Goal: Information Seeking & Learning: Compare options

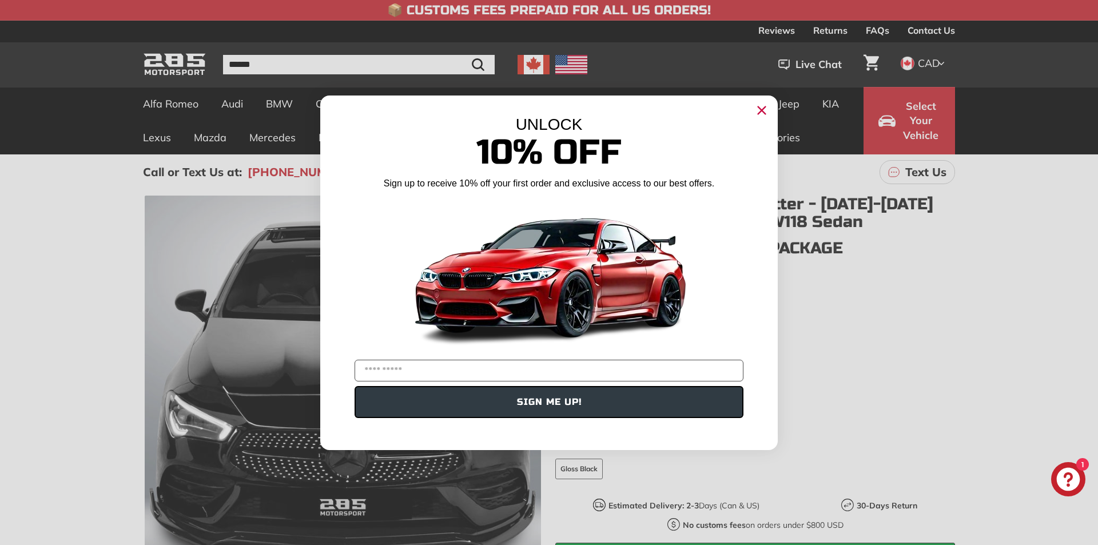
click at [765, 113] on icon "Close dialog" at bounding box center [761, 109] width 7 height 7
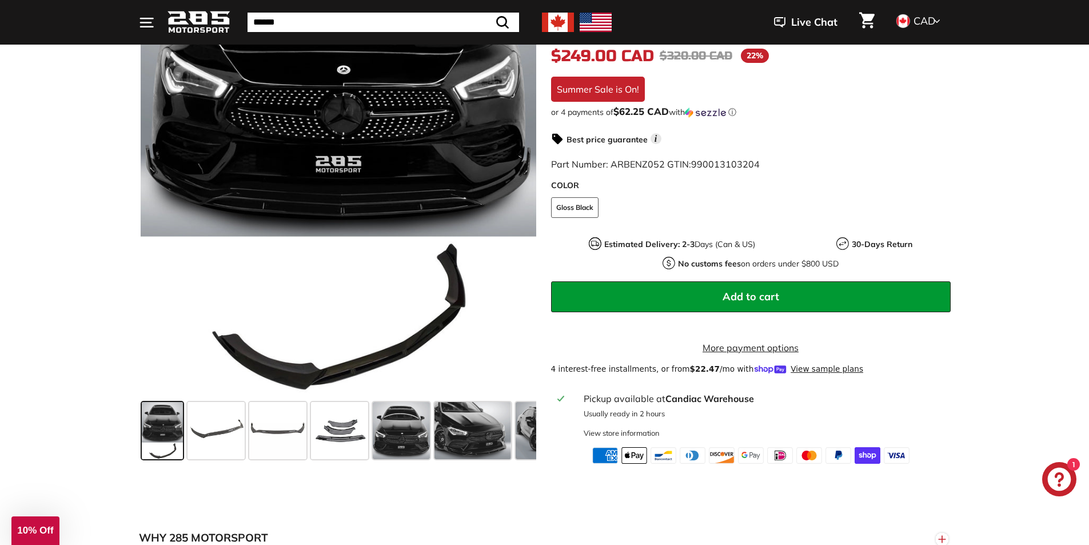
scroll to position [286, 0]
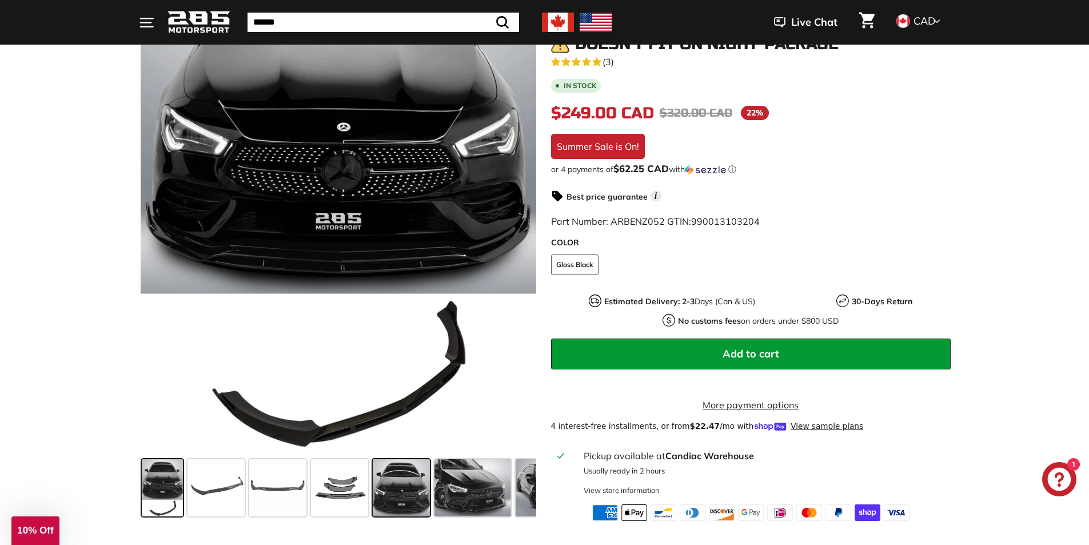
click at [412, 478] on span at bounding box center [401, 487] width 57 height 57
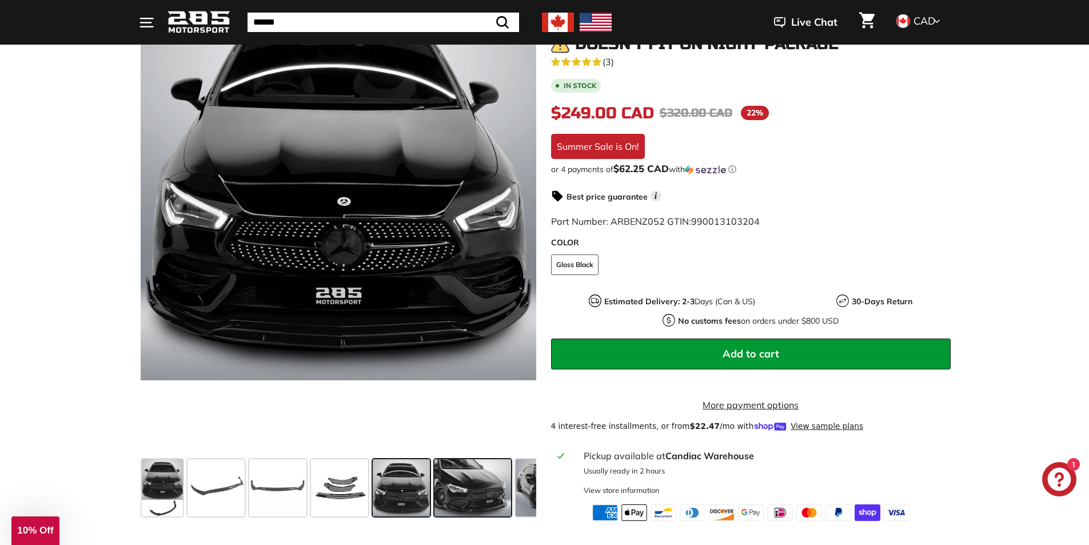
click at [477, 482] on span at bounding box center [472, 487] width 76 height 57
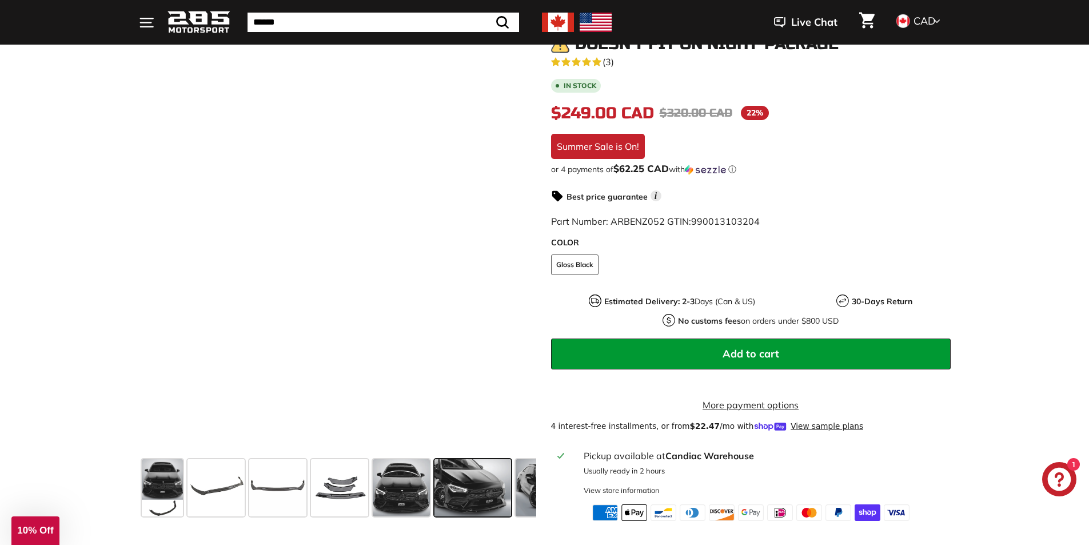
scroll to position [0, 0]
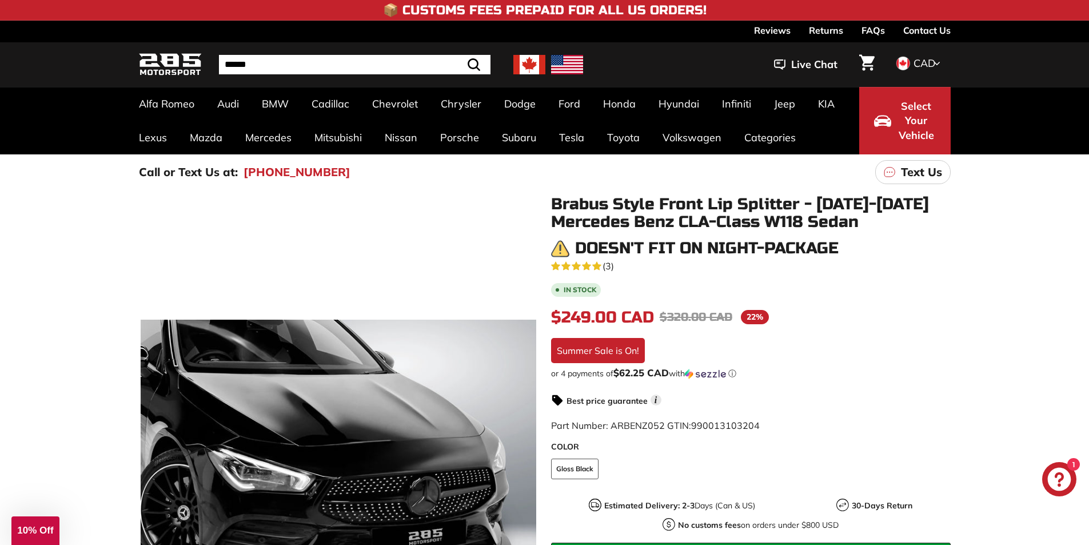
drag, startPoint x: 183, startPoint y: 49, endPoint x: 98, endPoint y: 93, distance: 96.1
click at [73, 108] on div "Alfa Romeo Giulia 952 [2016-2023] Audi A3 / S3 / RS3 A3-S3-RS3 8V [2015-2020] A…" at bounding box center [544, 120] width 1089 height 67
click at [184, 62] on img at bounding box center [170, 64] width 63 height 27
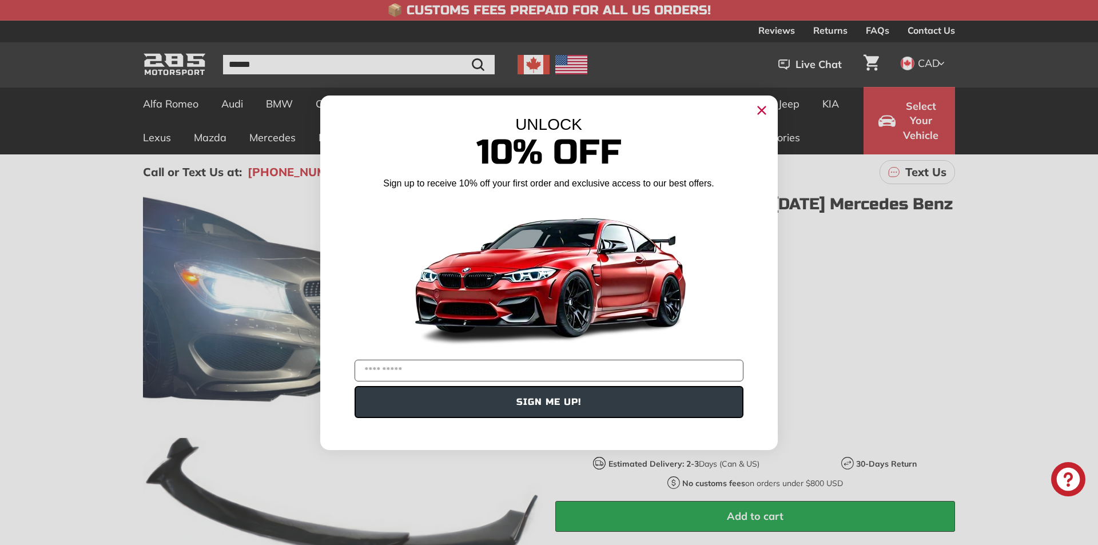
click at [758, 111] on circle "Close dialog" at bounding box center [761, 109] width 17 height 17
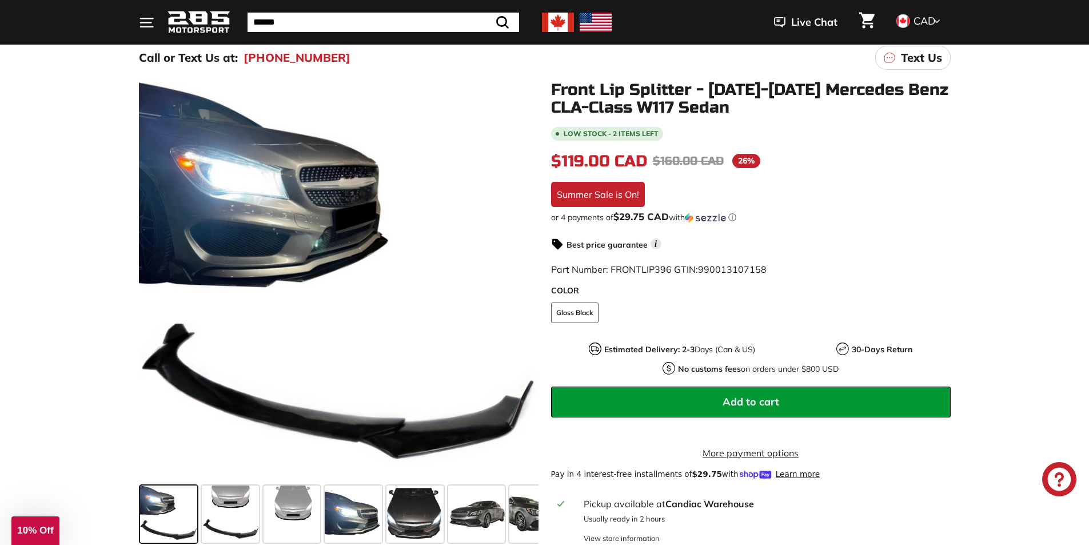
scroll to position [171, 0]
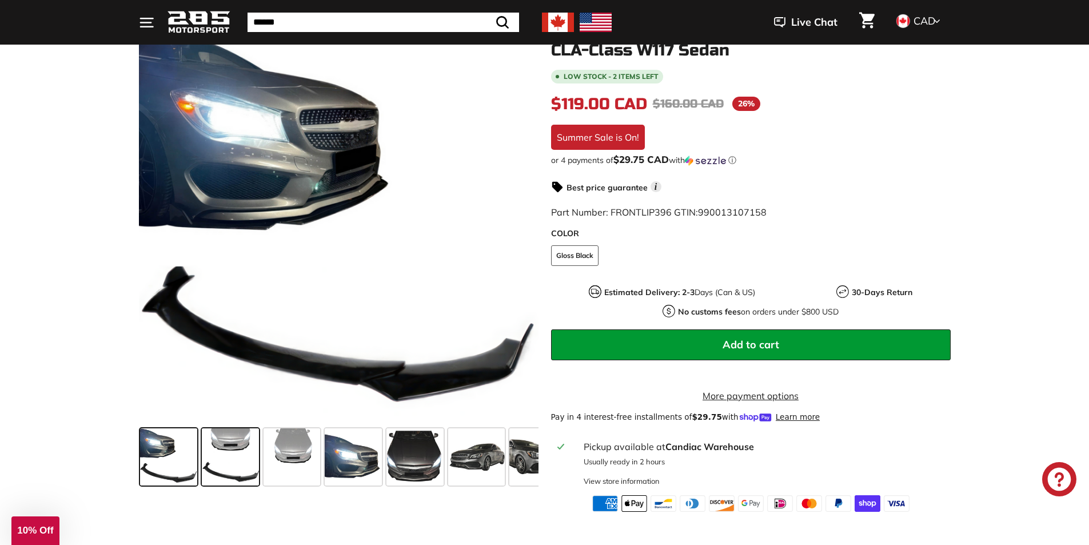
click at [228, 457] on span at bounding box center [230, 456] width 57 height 57
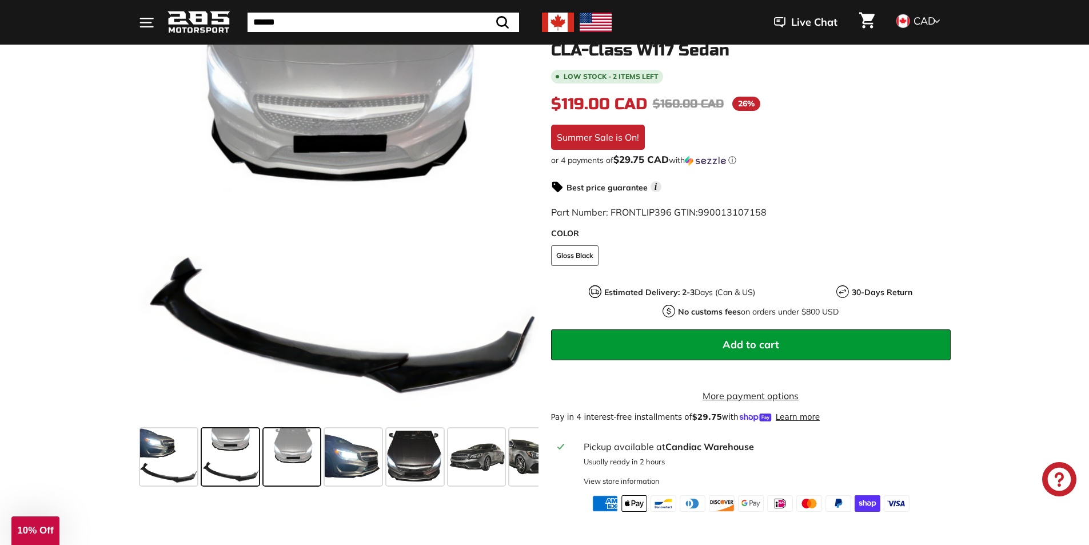
click at [284, 465] on span at bounding box center [292, 456] width 57 height 57
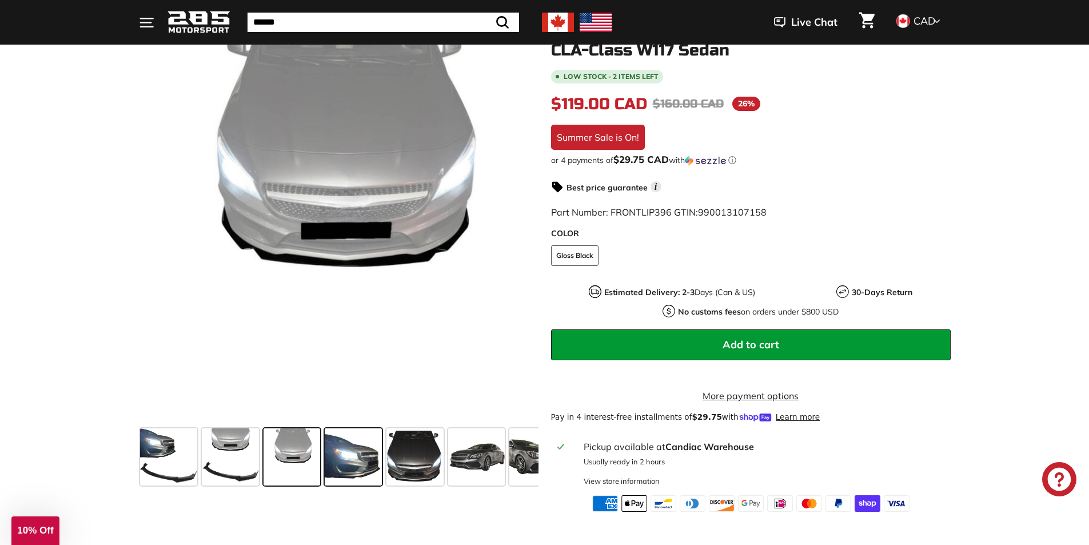
click at [348, 456] on span at bounding box center [353, 456] width 57 height 57
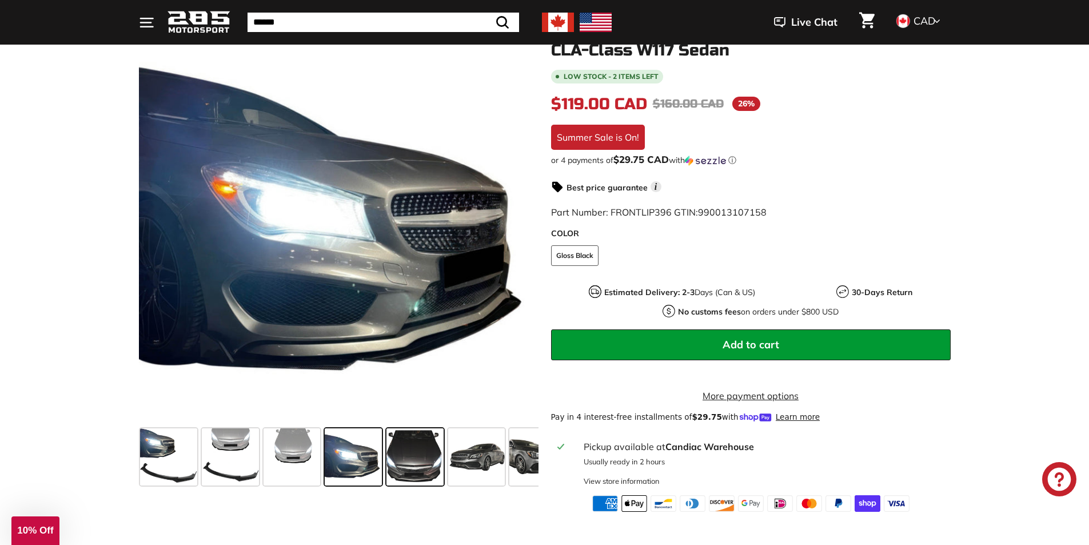
click at [404, 465] on span at bounding box center [414, 456] width 57 height 57
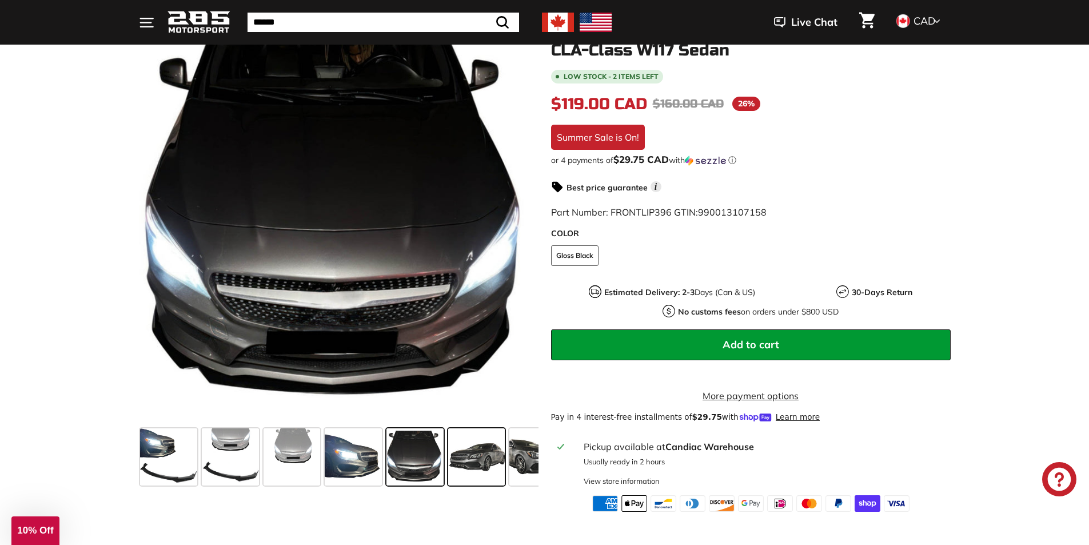
click at [472, 466] on span at bounding box center [476, 456] width 57 height 57
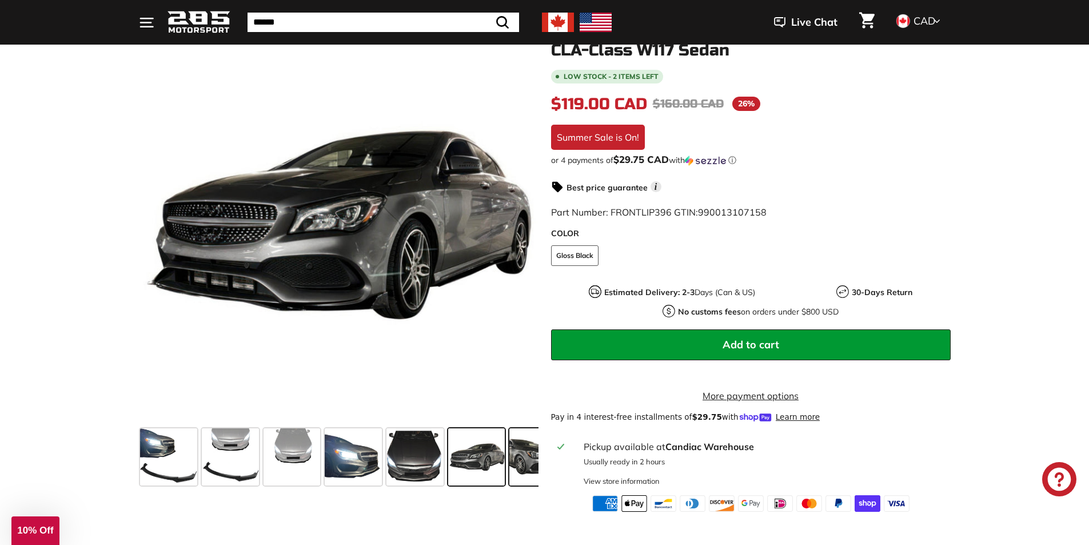
click at [513, 460] on span at bounding box center [537, 456] width 57 height 57
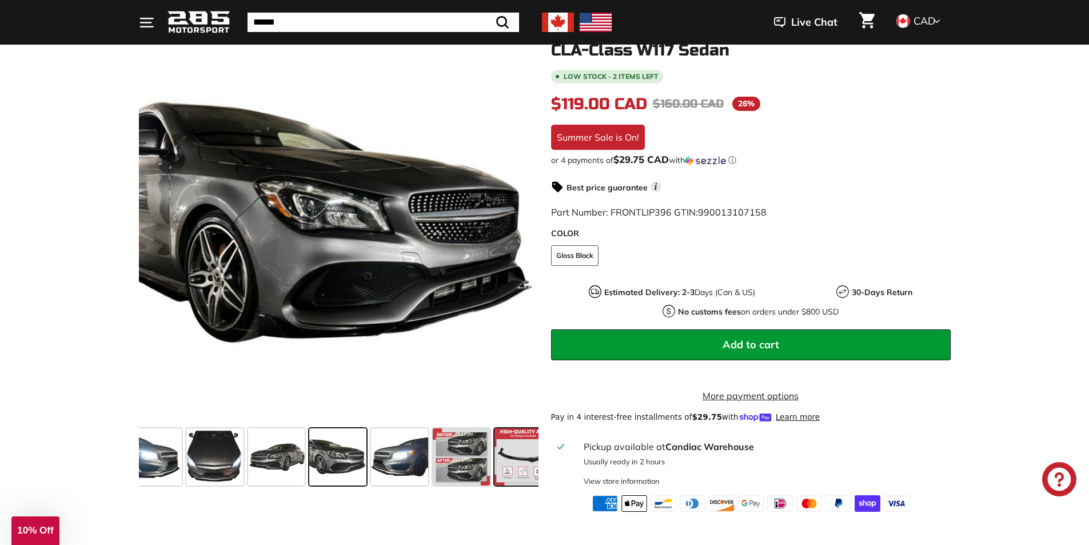
click at [502, 472] on span at bounding box center [522, 456] width 57 height 57
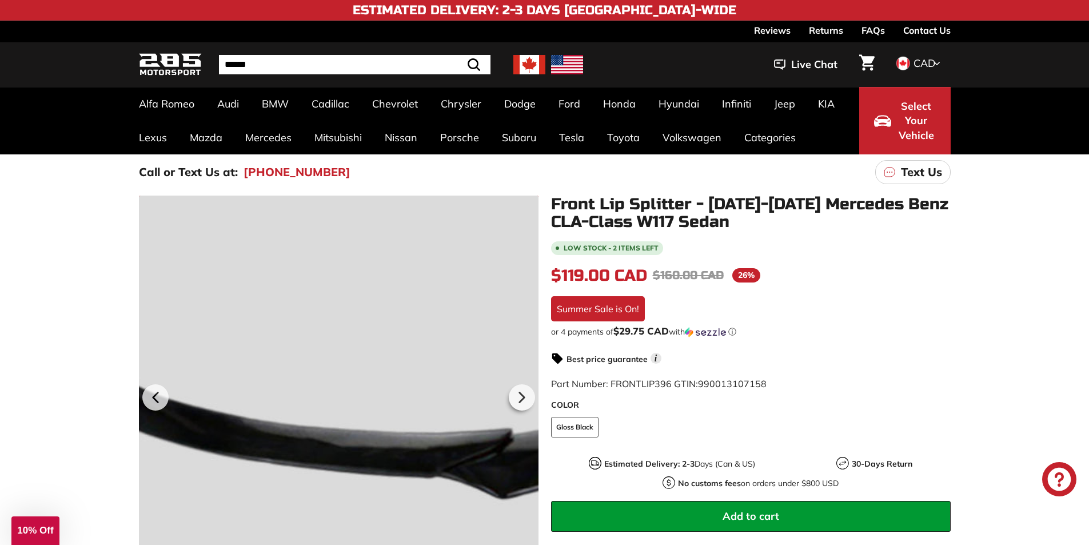
scroll to position [229, 0]
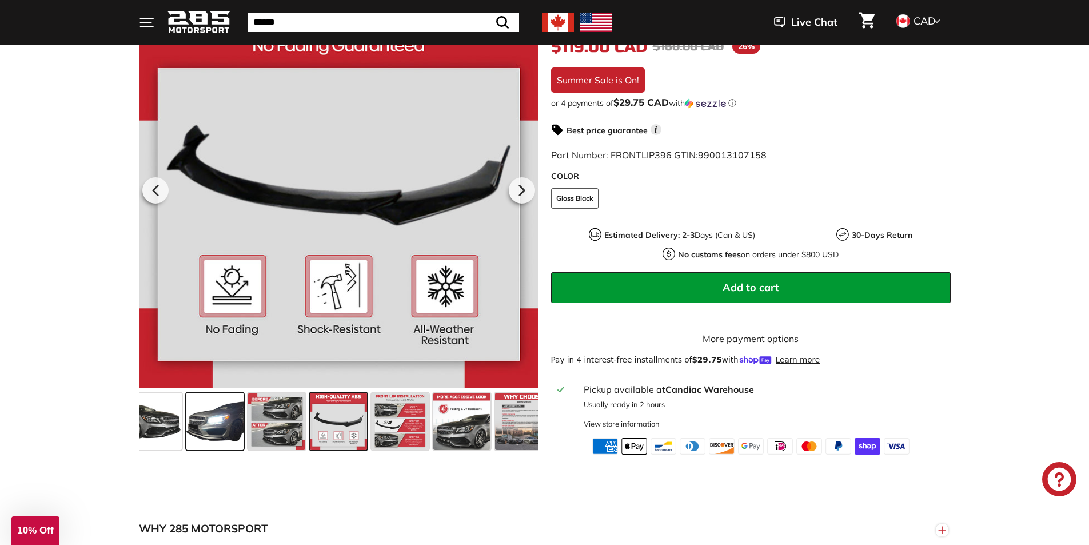
click at [222, 440] on span at bounding box center [214, 421] width 57 height 57
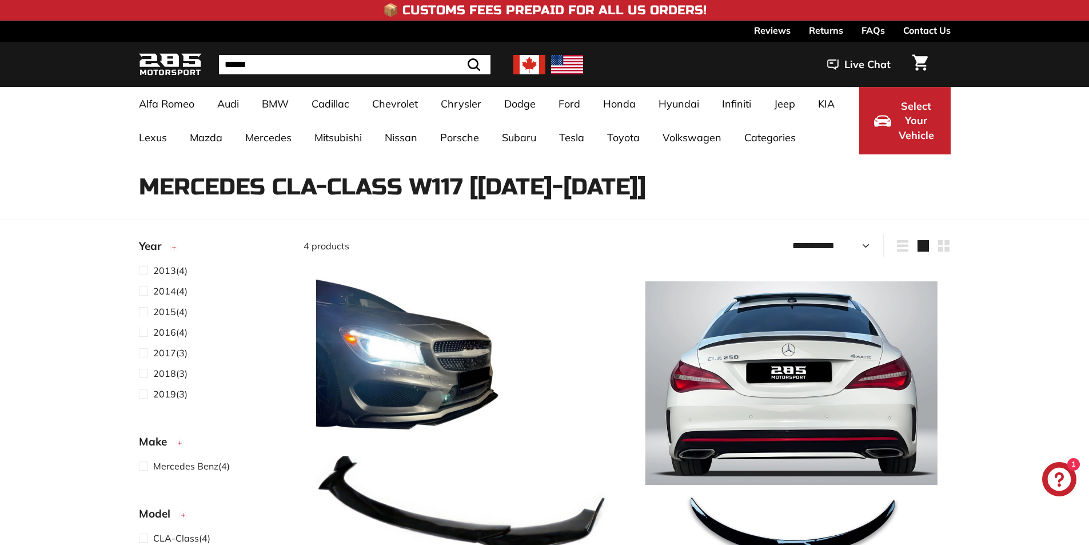
select select "**********"
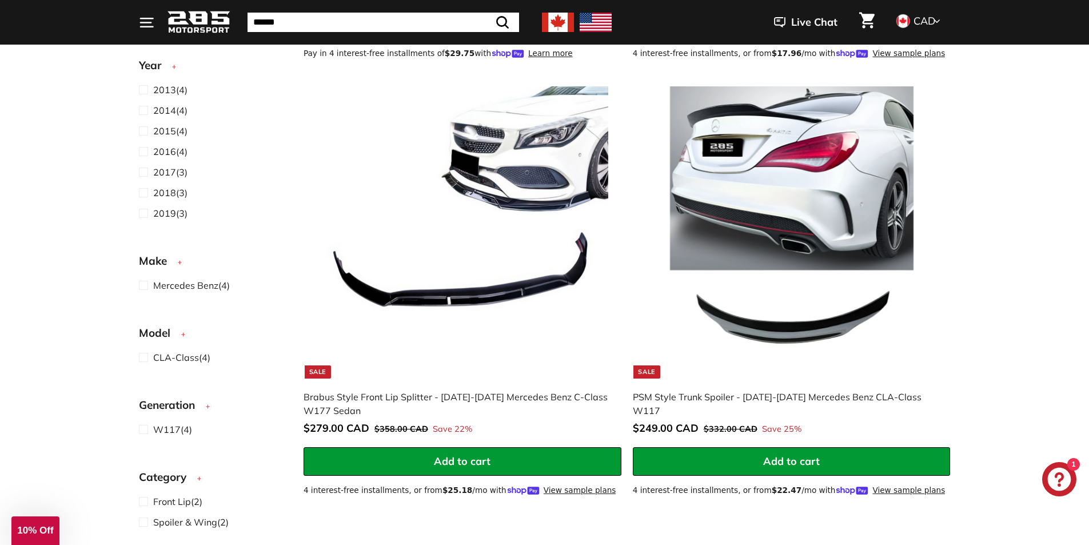
scroll to position [686, 0]
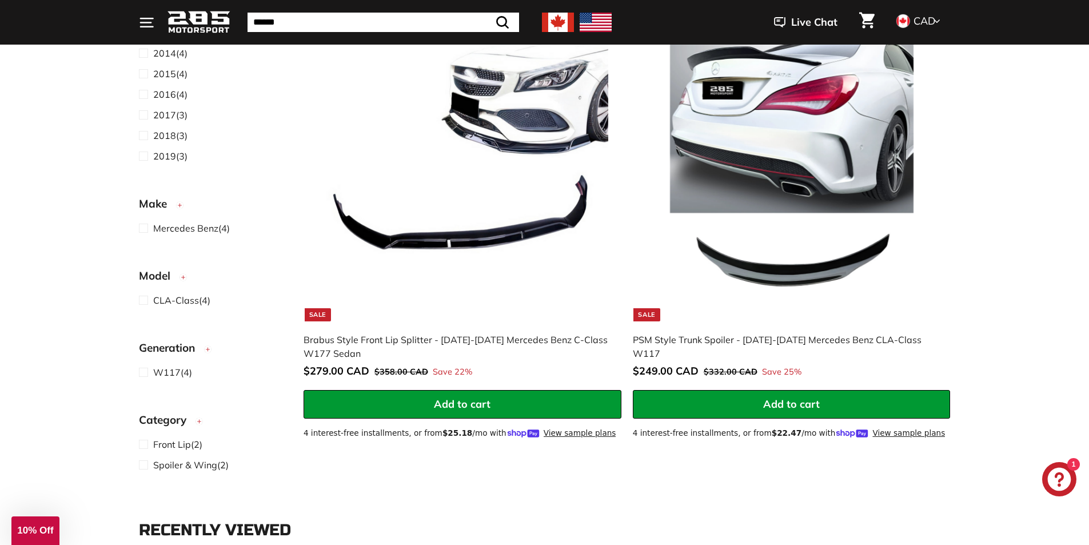
click at [988, 208] on div "Sort Featured Best selling Alphabetically, A-Z Alphabetically, Z-A Price, low t…" at bounding box center [544, 17] width 1089 height 939
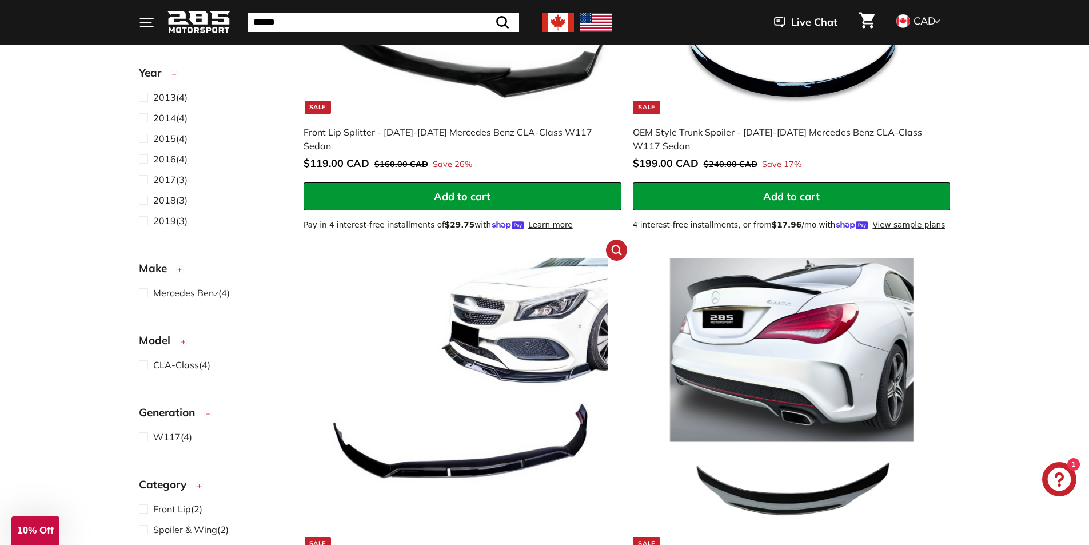
scroll to position [400, 0]
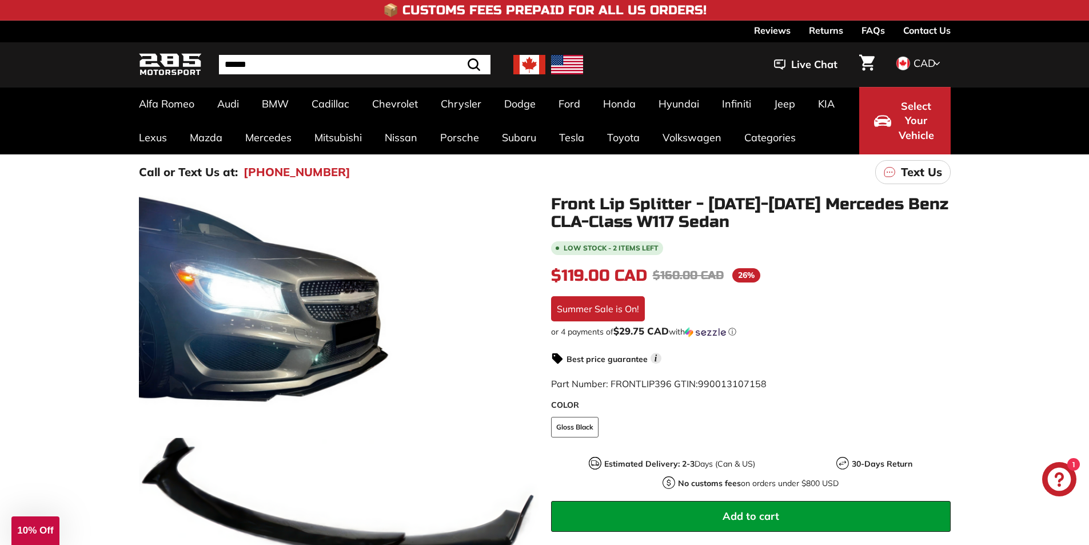
scroll to position [114, 0]
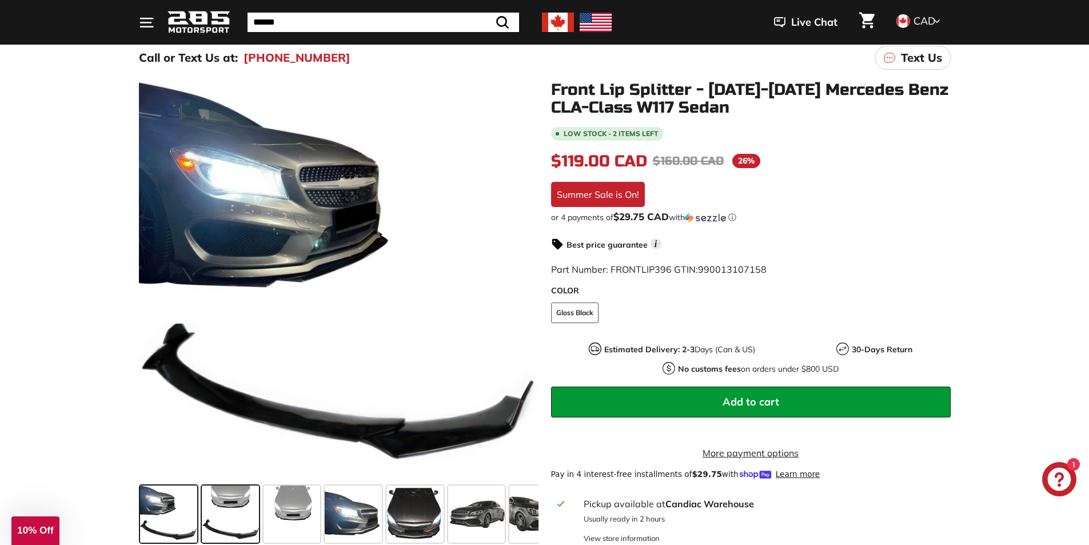
click at [238, 491] on span at bounding box center [230, 513] width 57 height 57
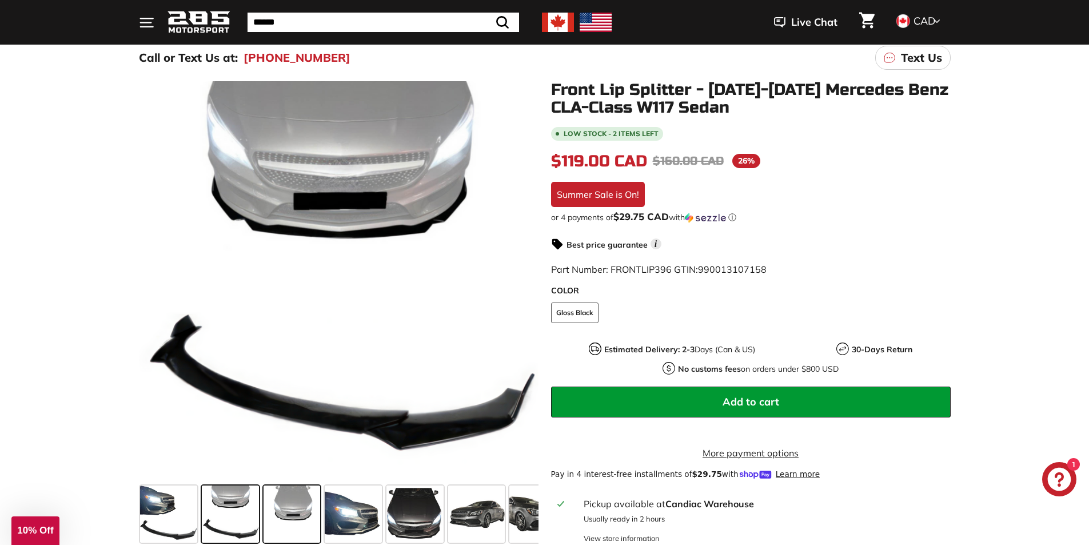
click at [279, 496] on span at bounding box center [292, 513] width 57 height 57
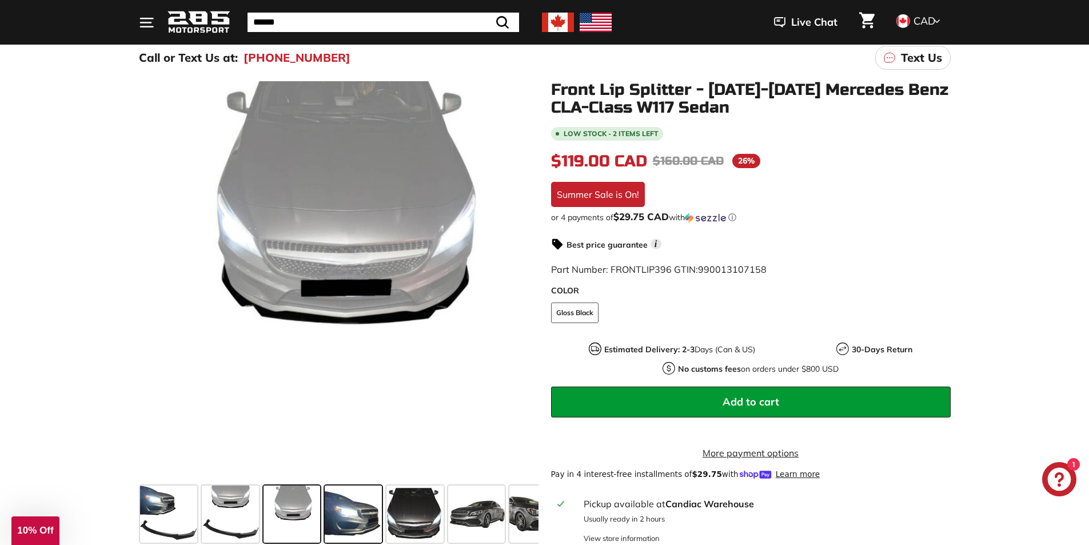
click at [356, 502] on span at bounding box center [353, 513] width 57 height 57
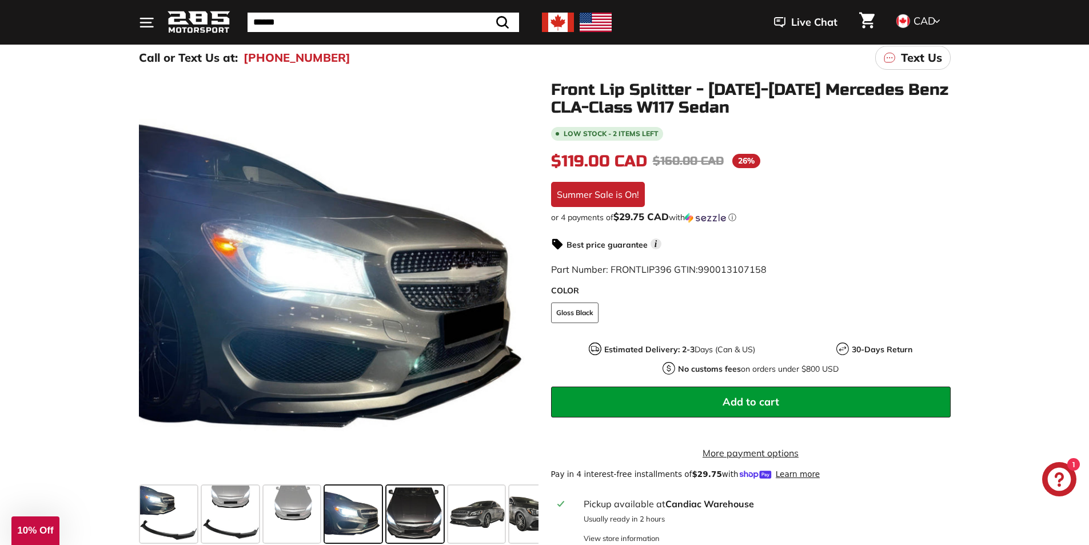
drag, startPoint x: 400, startPoint y: 510, endPoint x: 418, endPoint y: 526, distance: 23.9
click at [418, 526] on span at bounding box center [414, 513] width 57 height 57
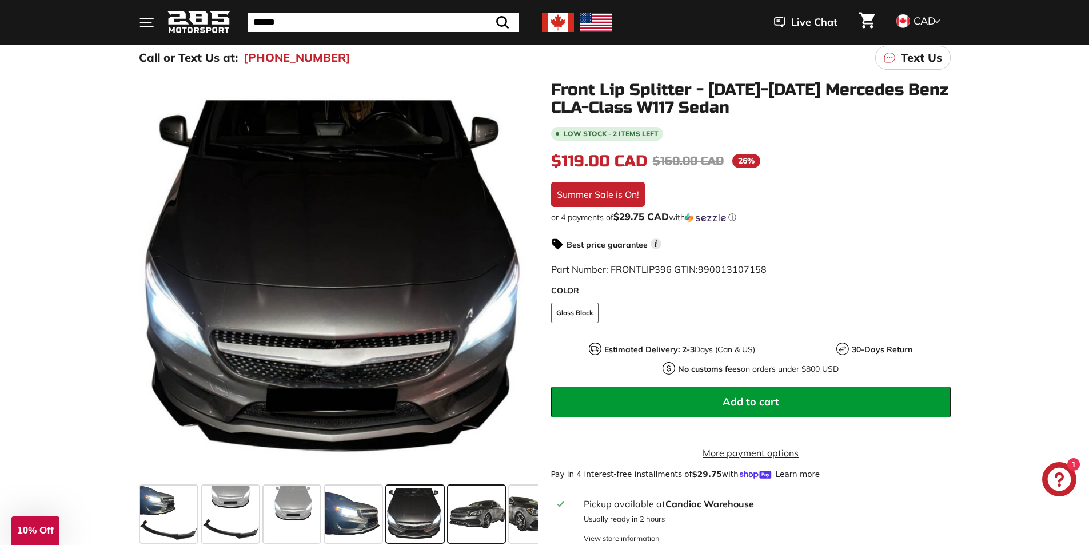
click at [459, 514] on span at bounding box center [476, 513] width 57 height 57
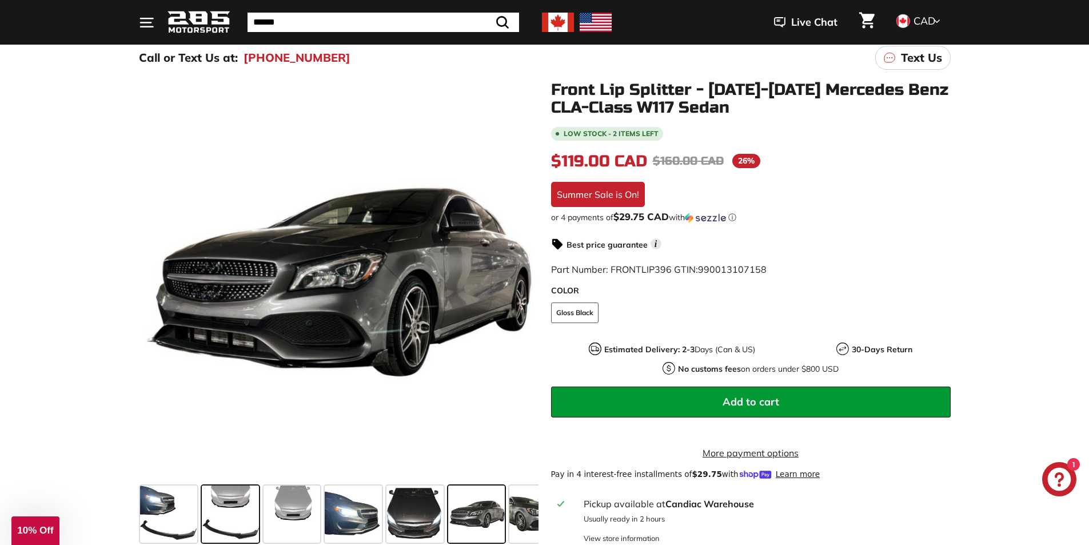
click at [209, 514] on span at bounding box center [230, 513] width 57 height 57
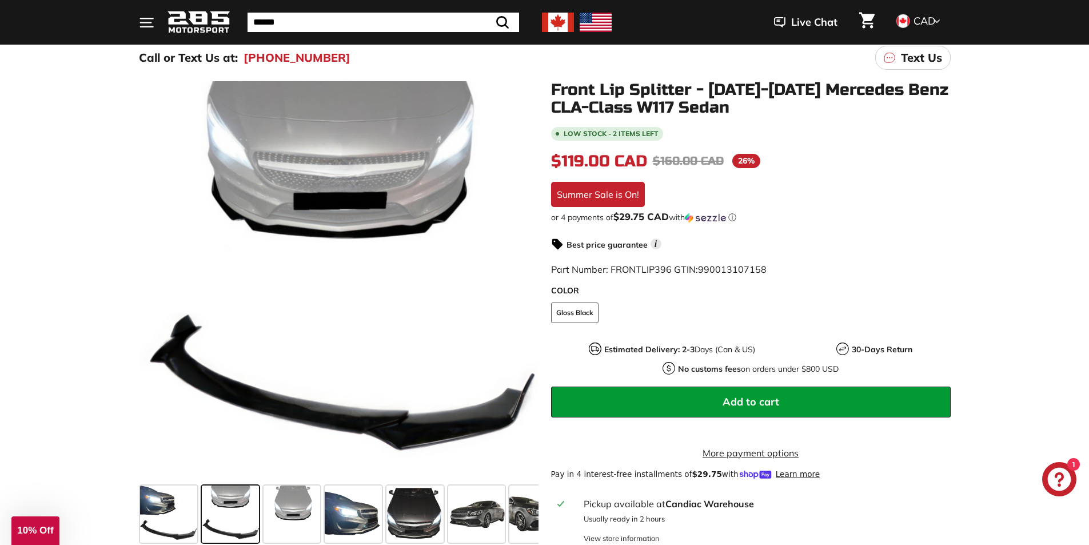
drag, startPoint x: 207, startPoint y: 514, endPoint x: 199, endPoint y: 517, distance: 8.5
click at [202, 516] on span at bounding box center [230, 513] width 57 height 57
click at [186, 520] on span at bounding box center [168, 513] width 57 height 57
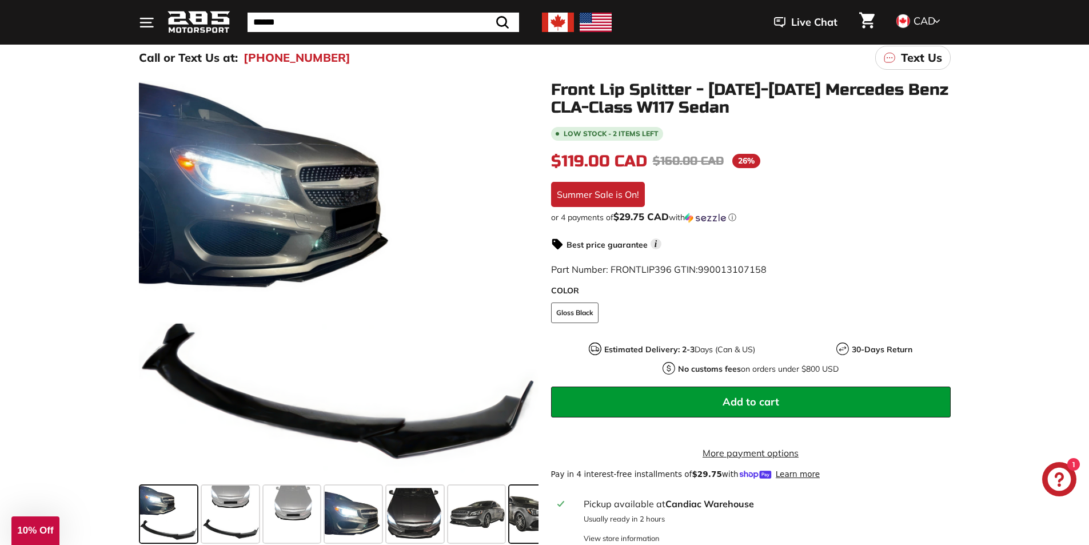
click at [512, 518] on span at bounding box center [537, 513] width 57 height 57
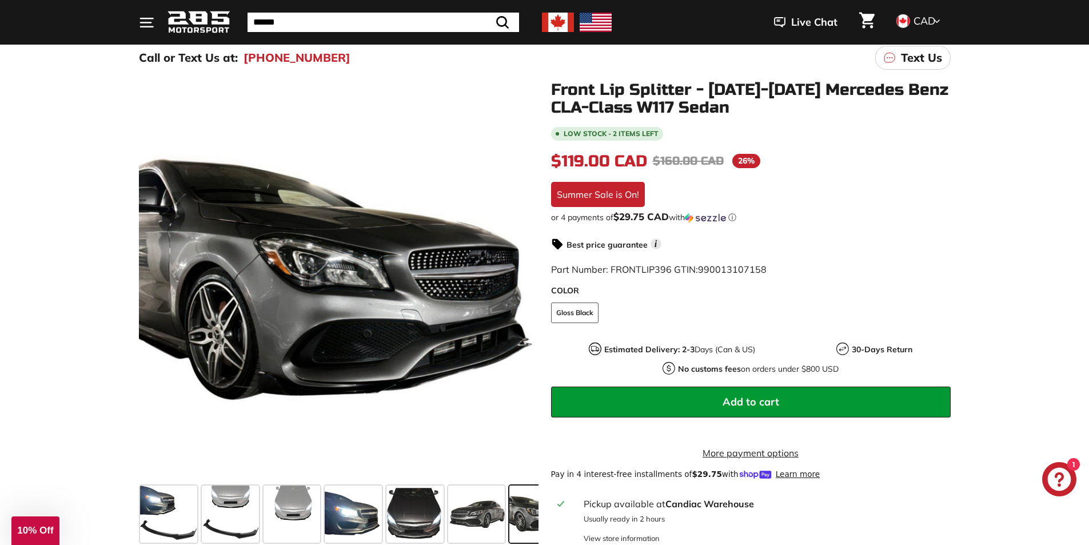
scroll to position [0, 200]
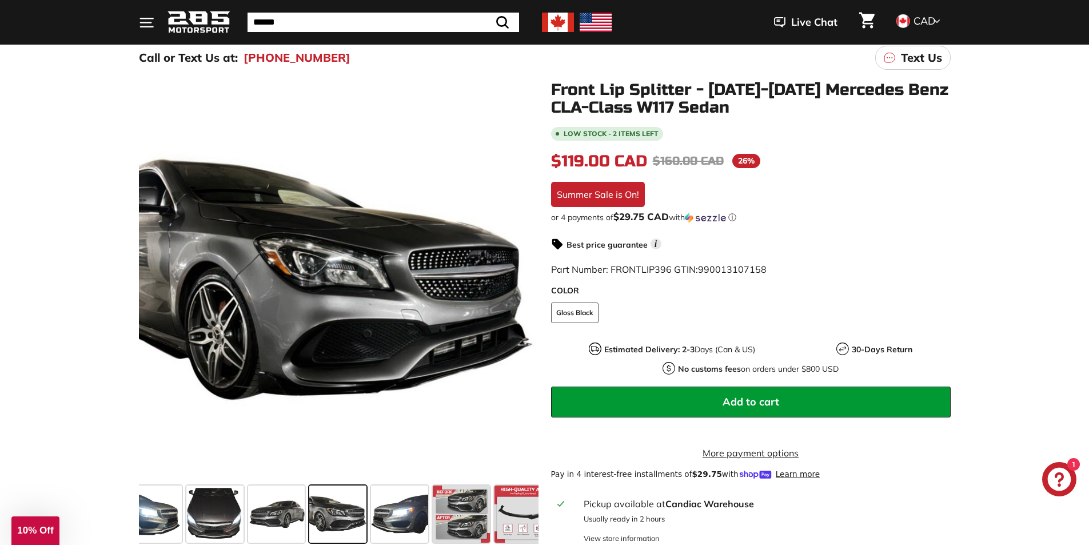
click at [342, 521] on span at bounding box center [337, 513] width 57 height 57
click at [276, 520] on span at bounding box center [276, 513] width 57 height 57
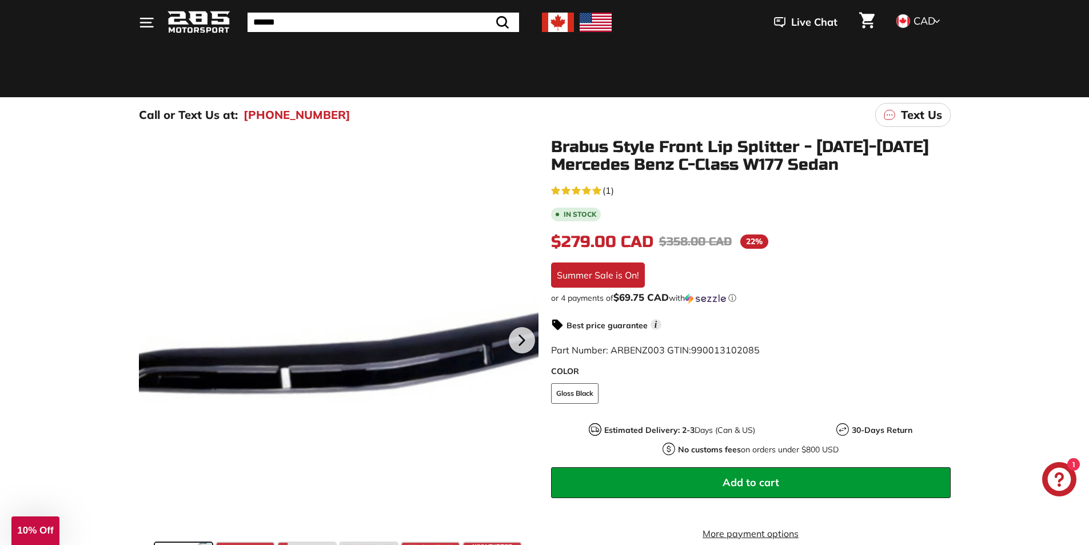
scroll to position [114, 0]
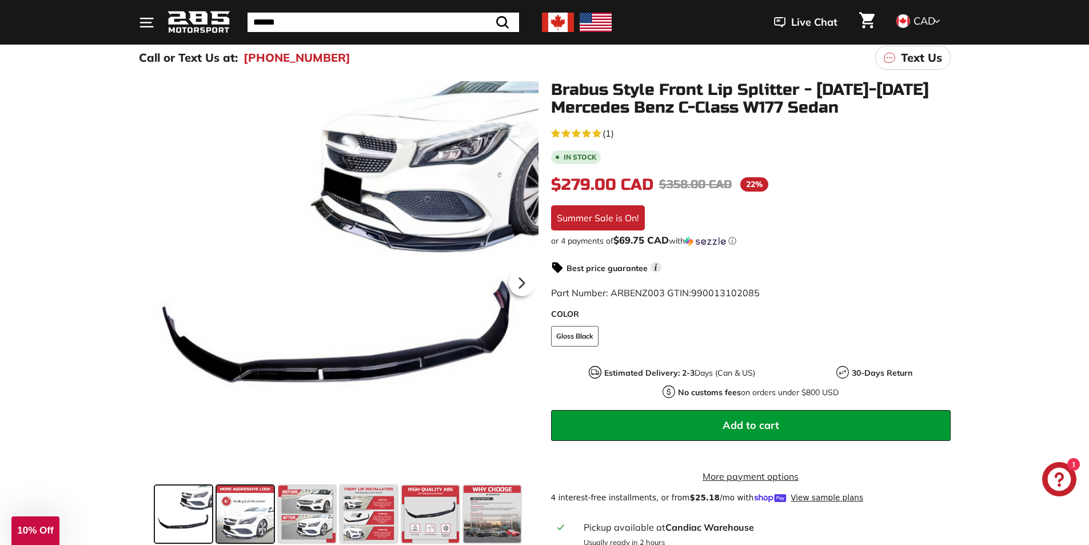
click at [270, 504] on span at bounding box center [245, 513] width 57 height 57
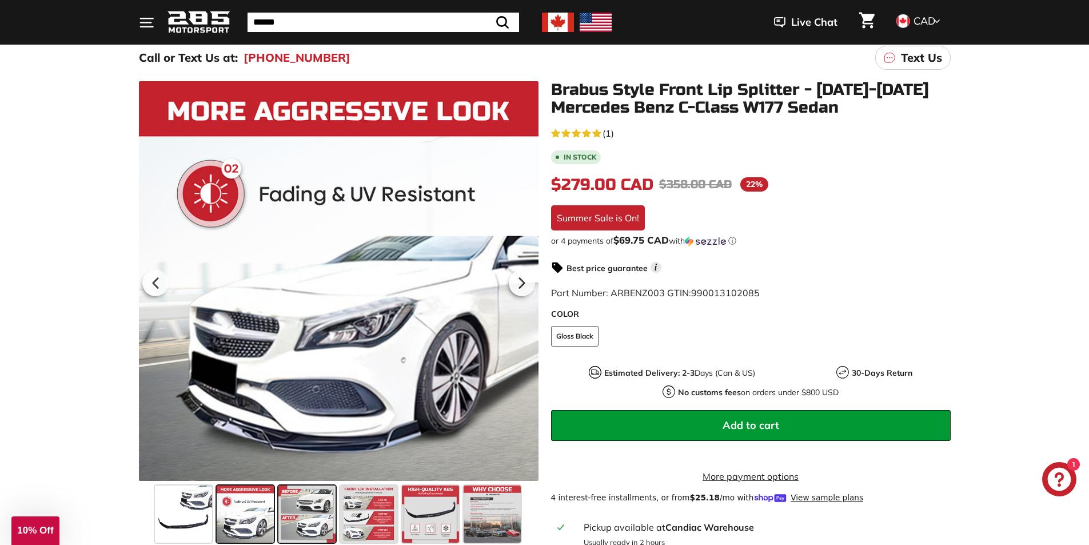
click at [312, 517] on span at bounding box center [306, 513] width 57 height 57
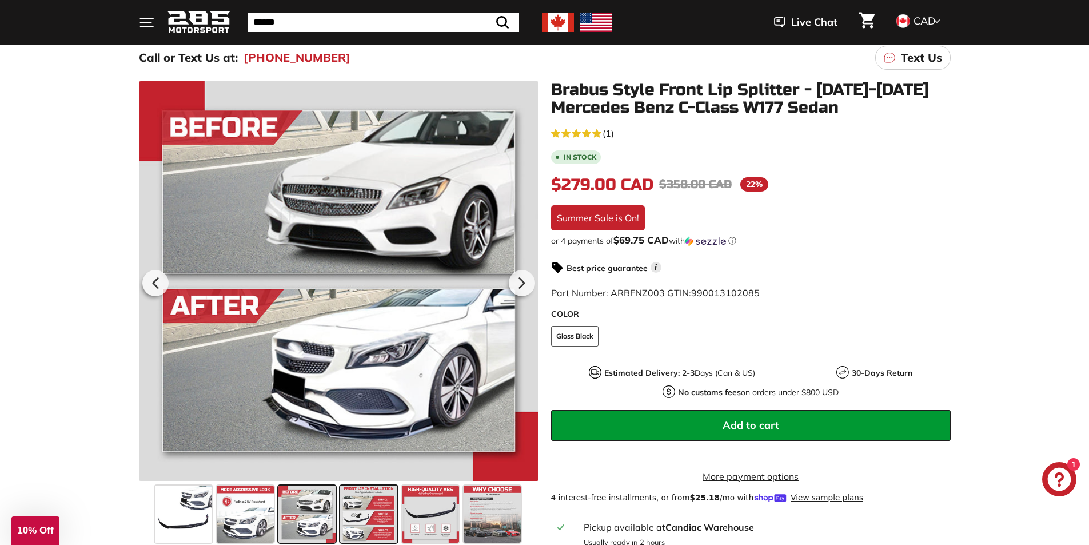
click at [376, 513] on span at bounding box center [368, 513] width 57 height 57
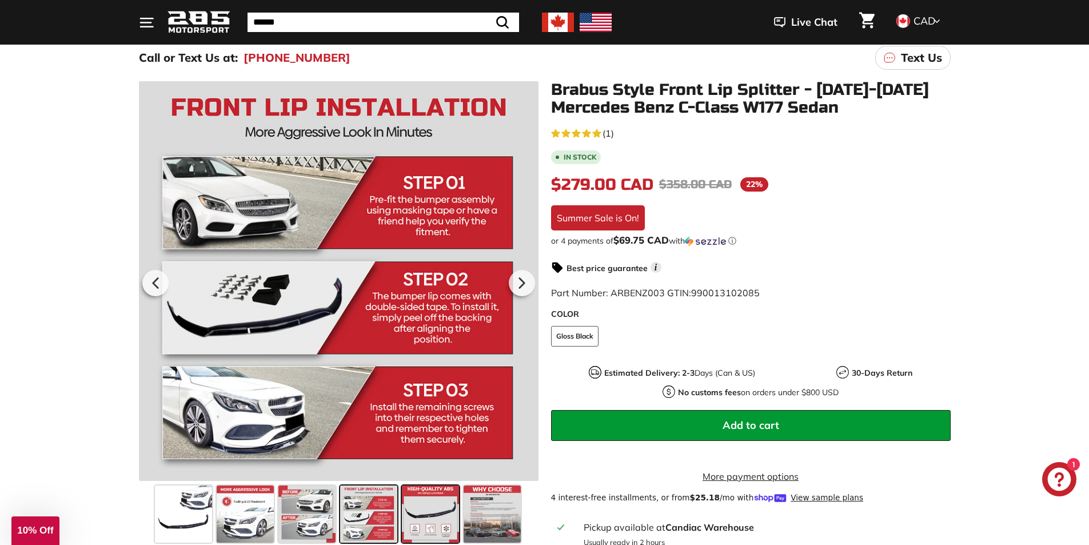
click at [433, 510] on span at bounding box center [430, 513] width 57 height 57
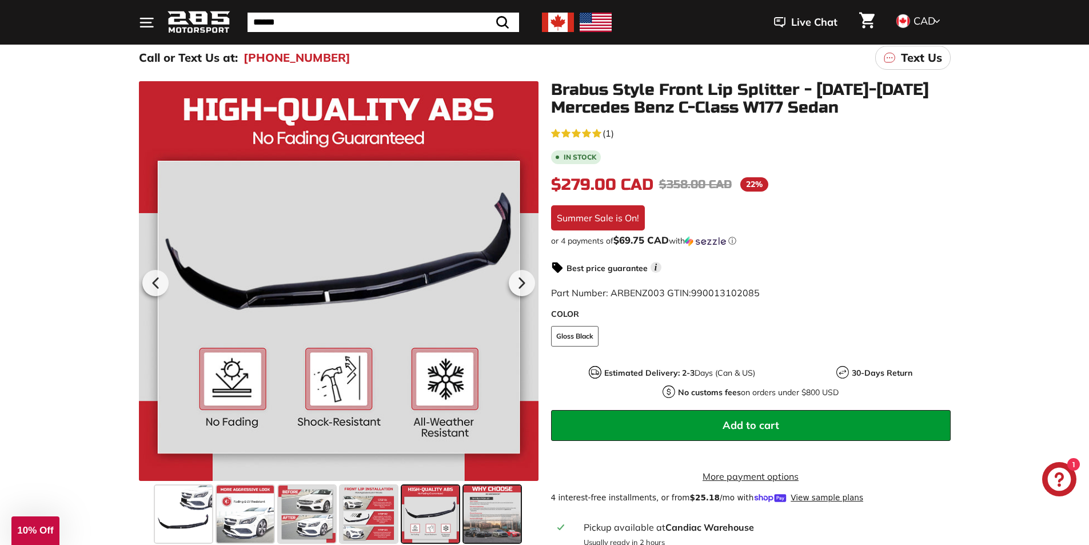
click at [497, 509] on span at bounding box center [492, 513] width 57 height 57
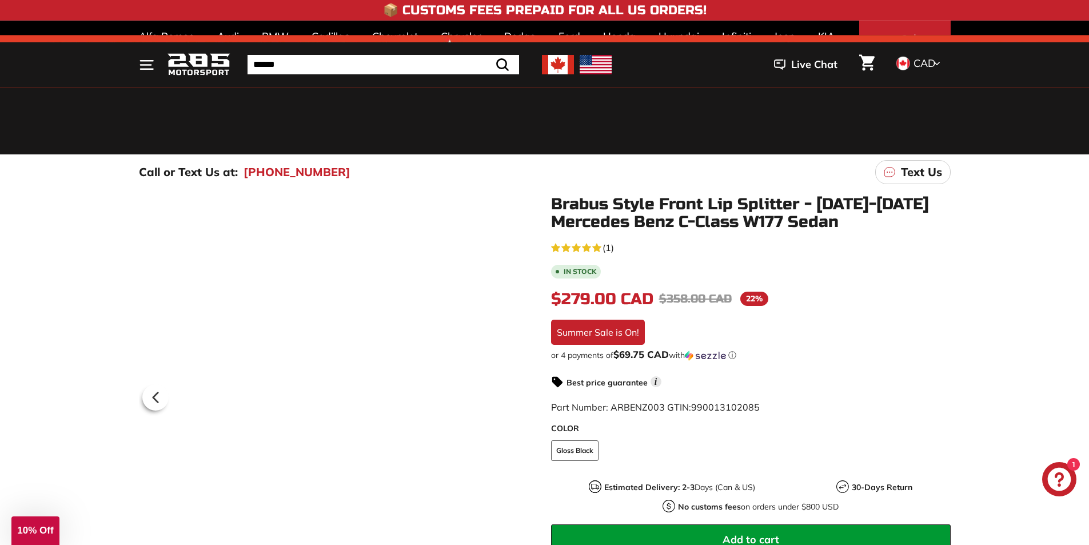
scroll to position [171, 0]
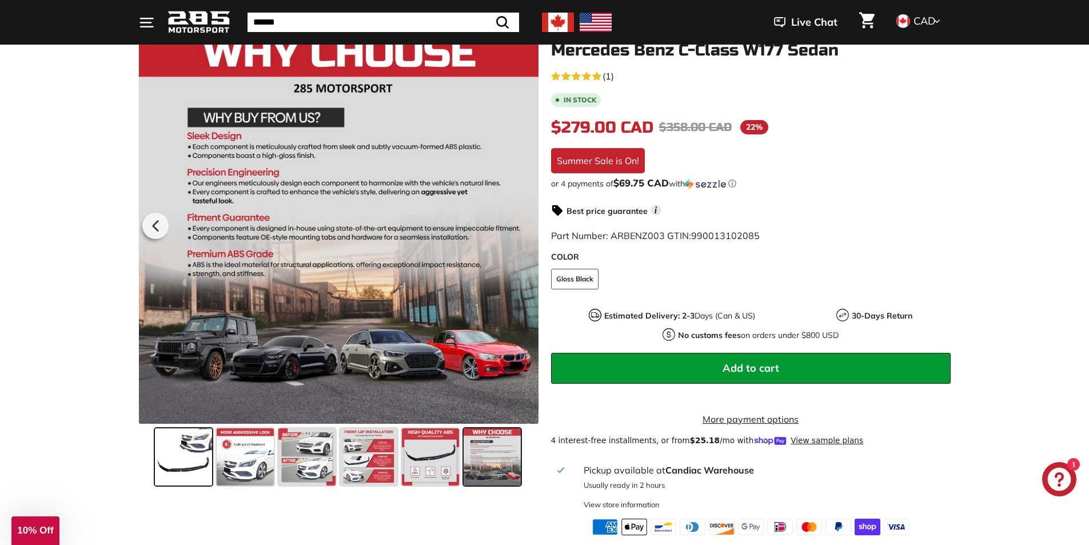
click at [191, 466] on span at bounding box center [183, 456] width 57 height 57
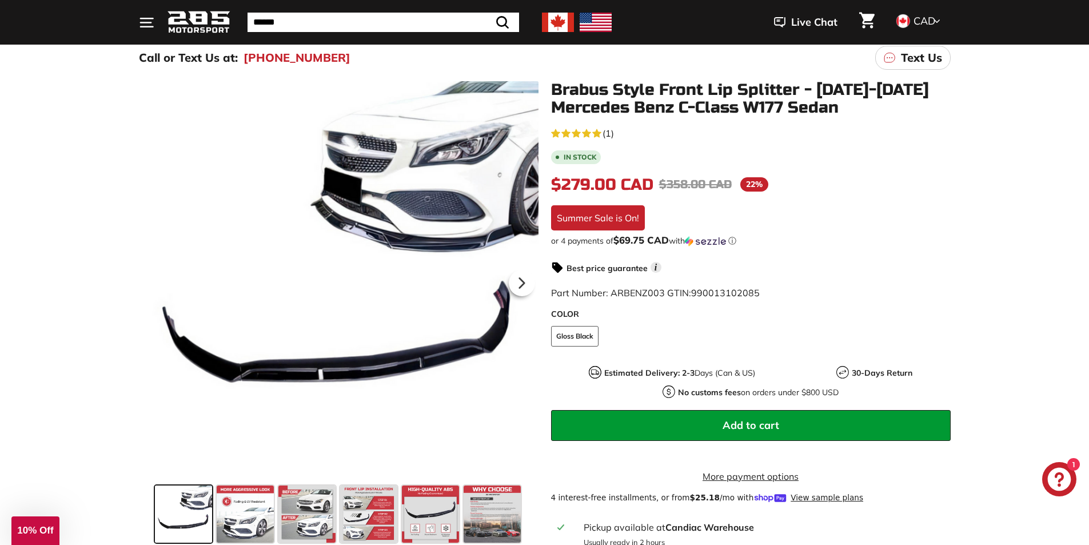
scroll to position [0, 0]
